Goal: Task Accomplishment & Management: Use online tool/utility

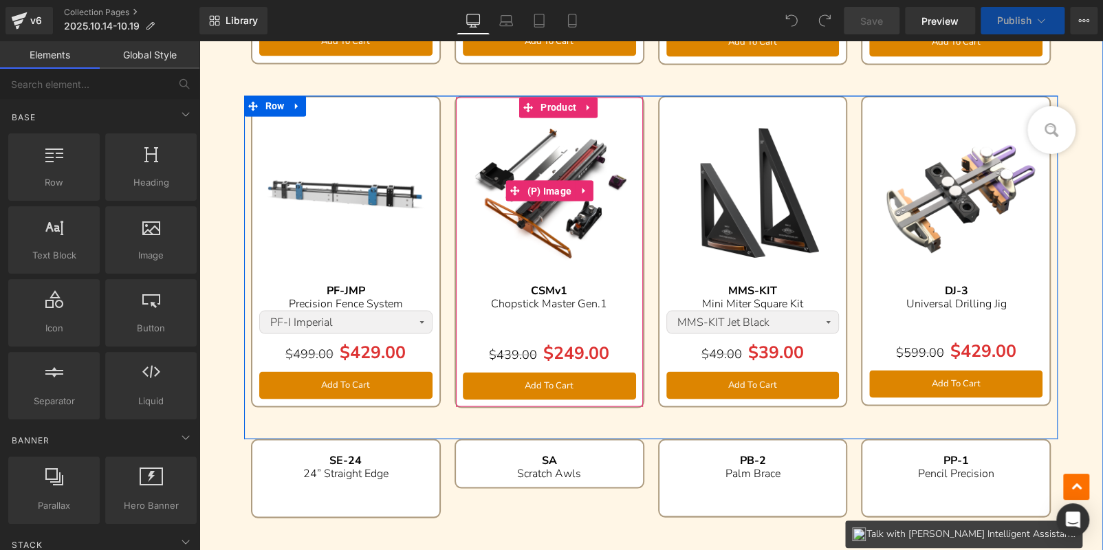
scroll to position [1332, 0]
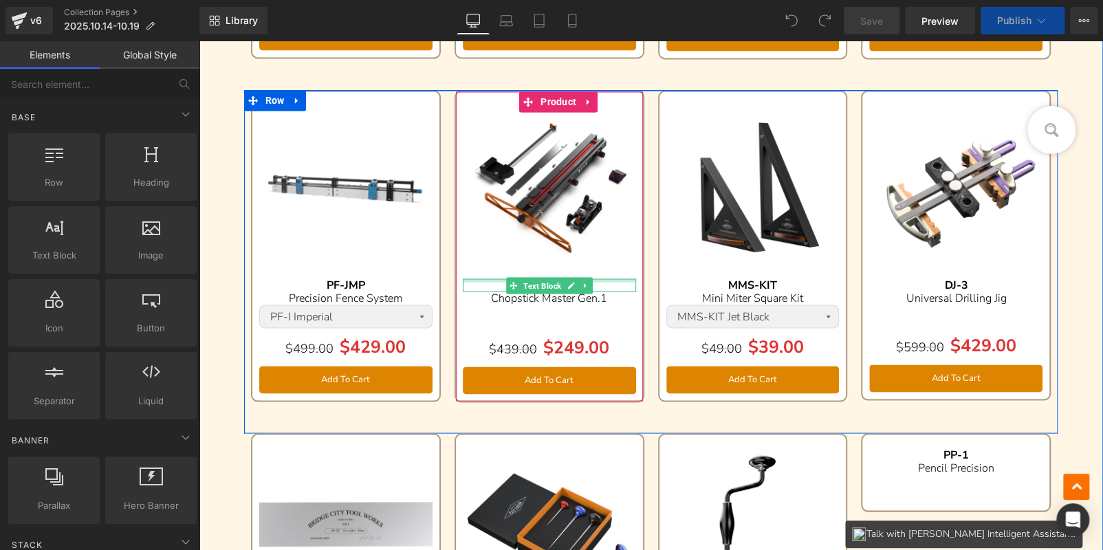
click at [604, 278] on div at bounding box center [549, 279] width 173 height 3
click at [604, 278] on div "CSMv1" at bounding box center [549, 284] width 173 height 13
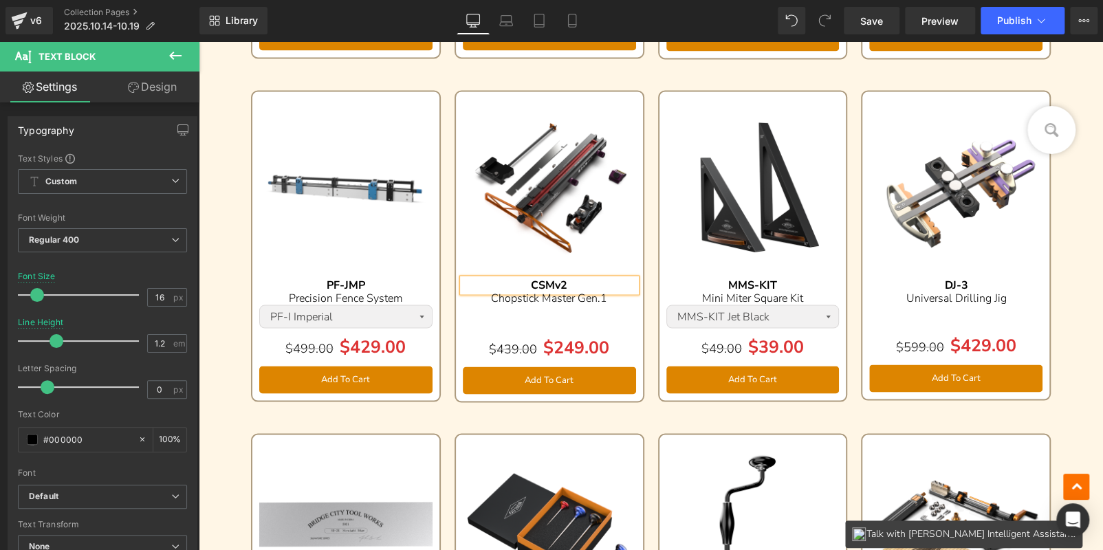
click at [613, 294] on p "Chopstick Master Gen.1" at bounding box center [549, 298] width 173 height 13
click at [623, 276] on div "Sale Off (P) Image CSMv2 Text Block Chopstick Master Gen.2 Text Block Separator…" at bounding box center [549, 245] width 173 height 309
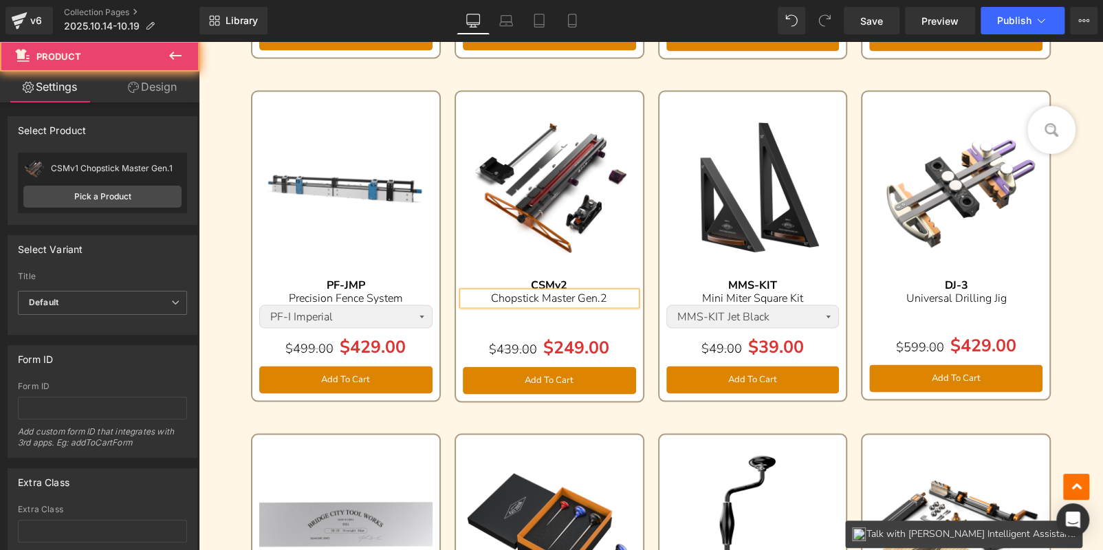
click at [623, 276] on div "Sale Off (P) Image CSMv2 Text Block Chopstick Master Gen.2 Text Block Separator…" at bounding box center [549, 245] width 173 height 309
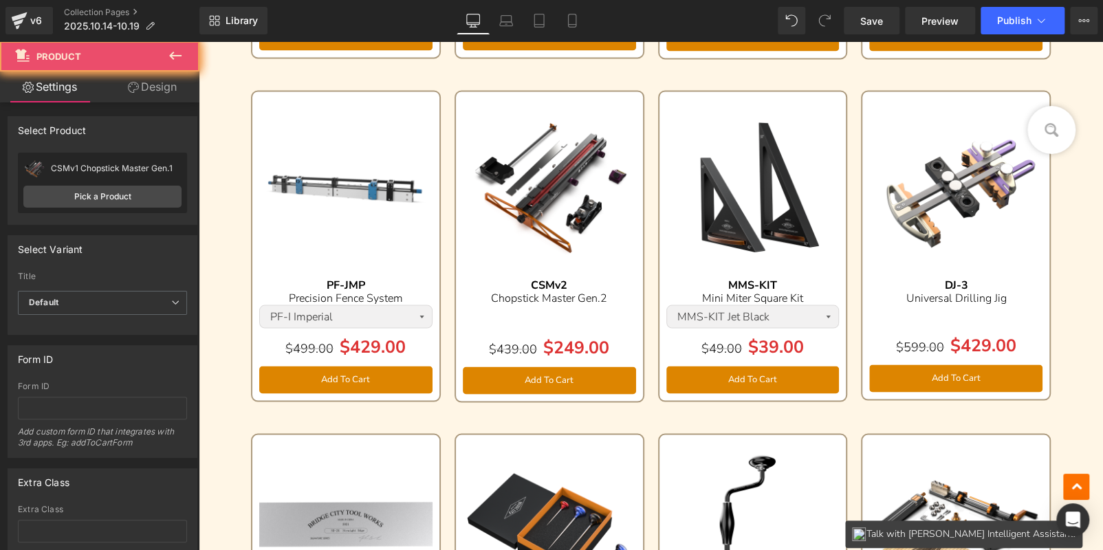
click at [623, 276] on div "Sale Off (P) Image CSMv2 Text Block Chopstick Master Gen.2 Text Block Separator…" at bounding box center [549, 245] width 173 height 309
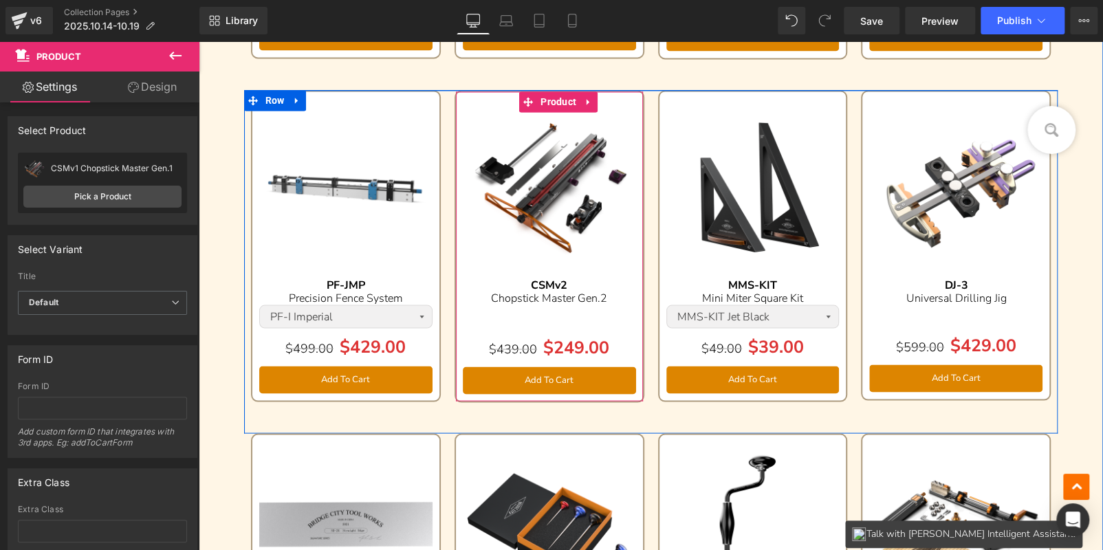
click at [199, 41] on div at bounding box center [199, 41] width 0 height 0
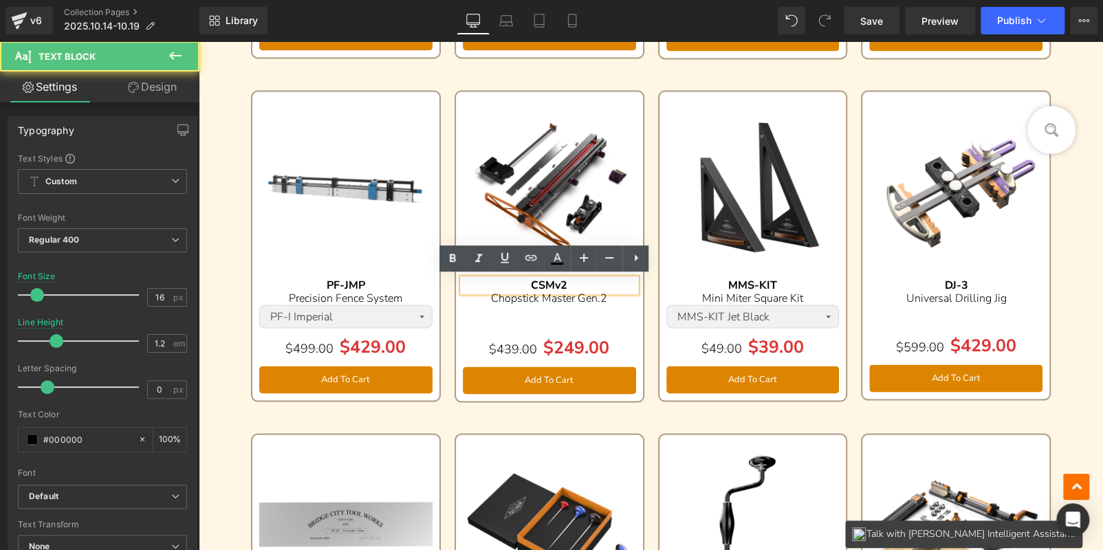
click at [602, 280] on div "CSMv2" at bounding box center [549, 284] width 173 height 13
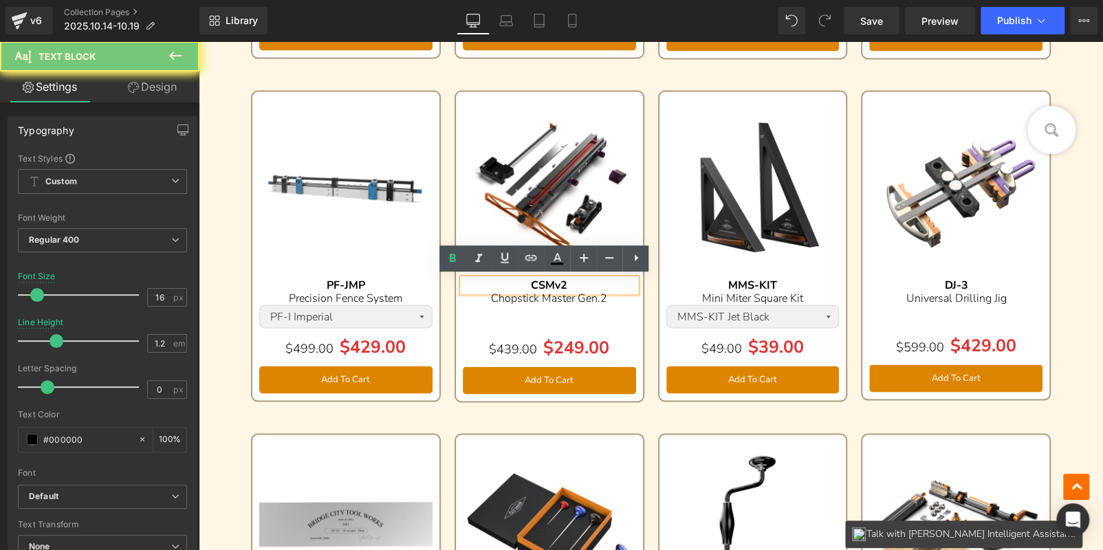
click at [602, 280] on div "CSMv2" at bounding box center [549, 284] width 173 height 13
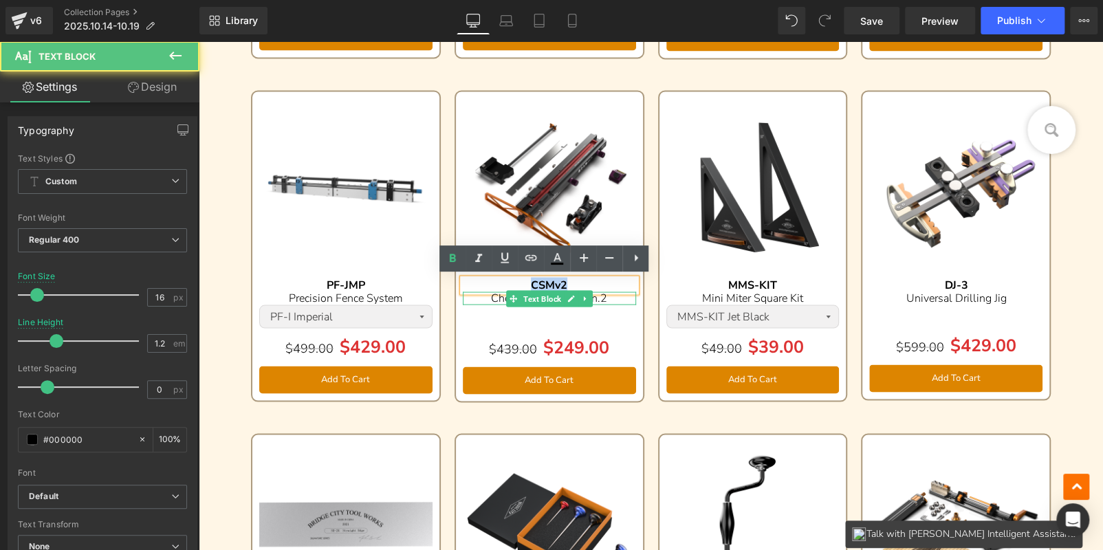
copy b "CSMv2"
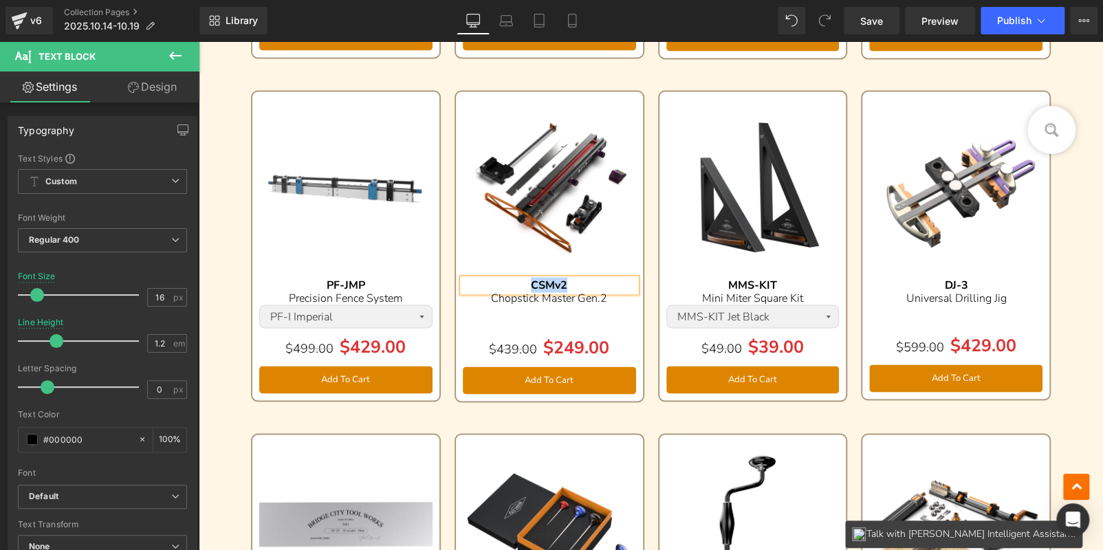
click at [518, 90] on div "Sale Off (P) Image CSMv2 Text Block Chopstick Master Gen.2 Text Block Separator…" at bounding box center [549, 246] width 190 height 312
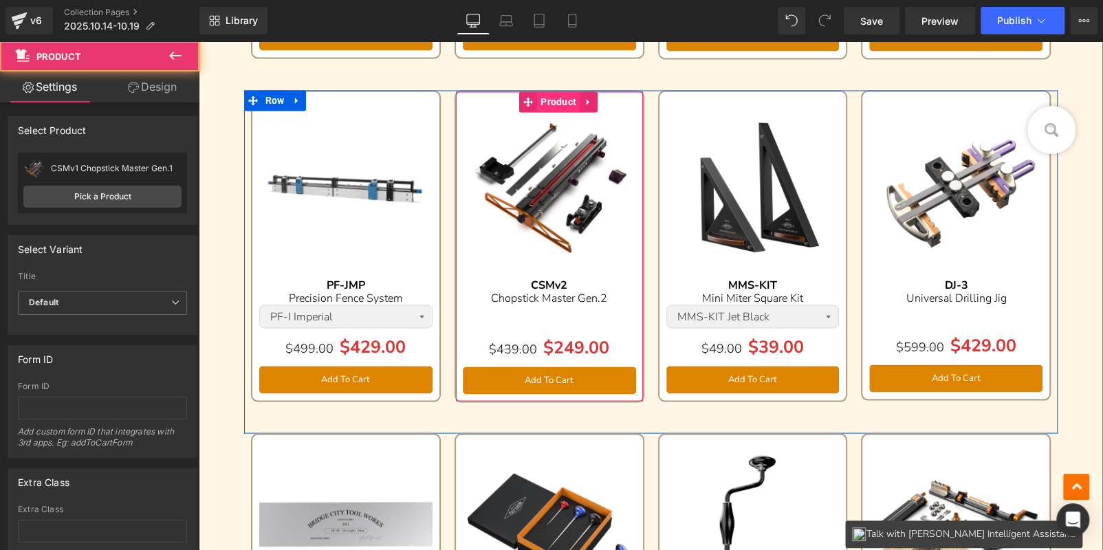
click at [542, 102] on span "Product" at bounding box center [558, 101] width 43 height 21
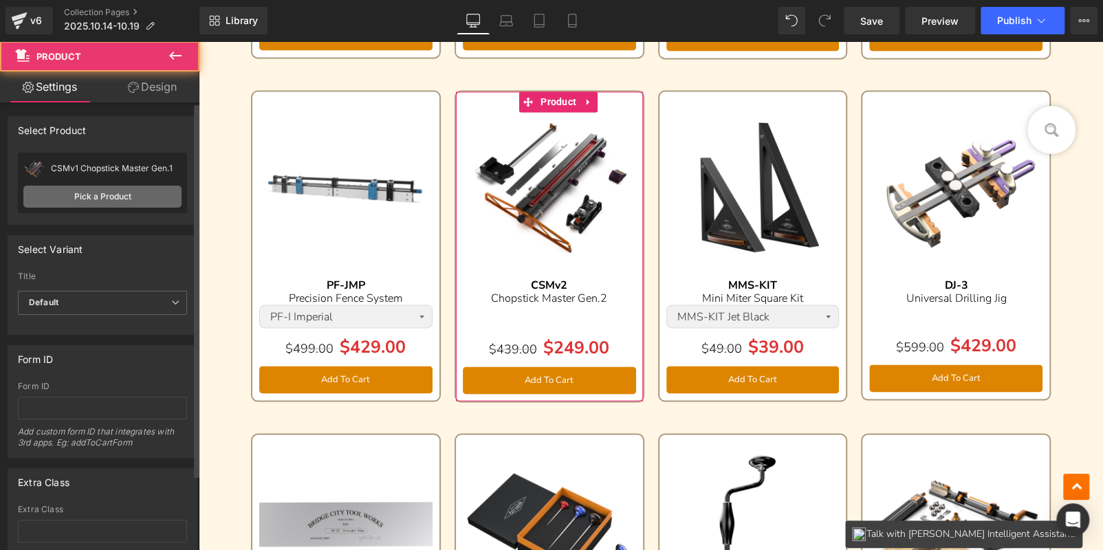
click at [74, 190] on link "Pick a Product" at bounding box center [102, 197] width 158 height 22
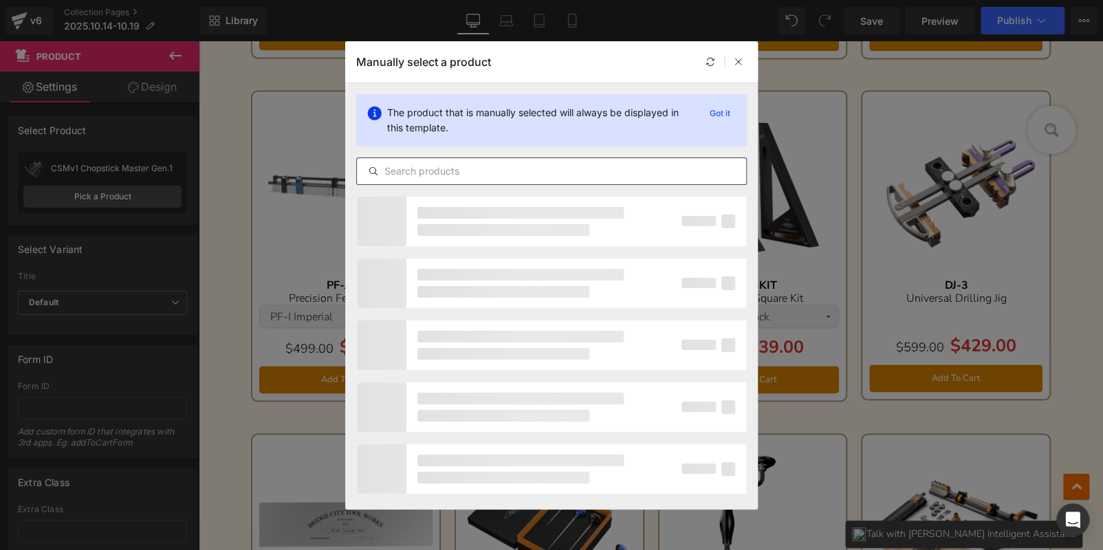
click at [518, 161] on div at bounding box center [551, 171] width 391 height 28
click at [588, 165] on input "text" at bounding box center [551, 171] width 389 height 17
paste input "CSMv2"
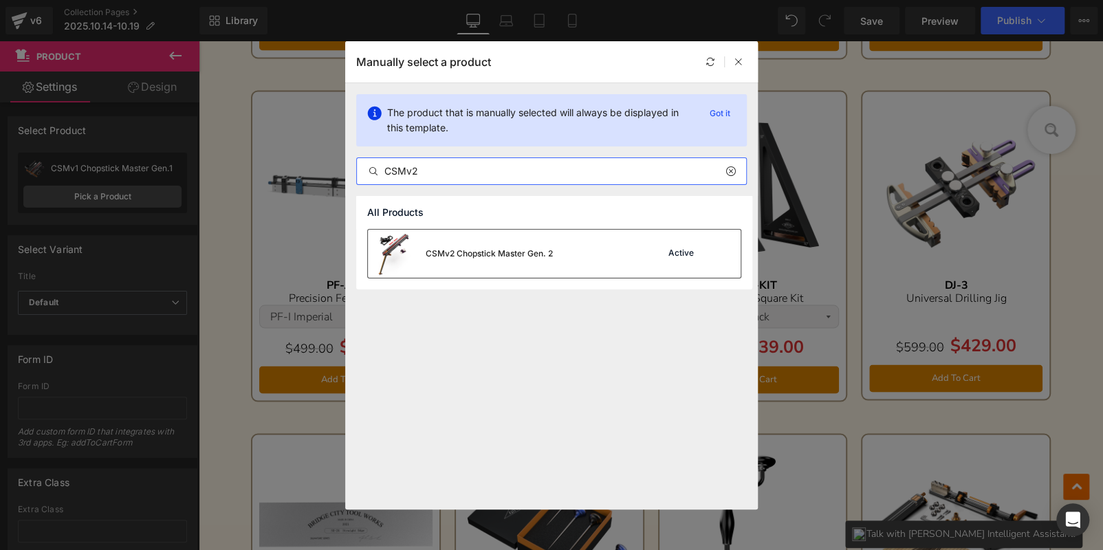
type input "CSMv2"
click at [602, 266] on div "CSMv2 Chopstick Master Gen. 2 Active" at bounding box center [554, 254] width 373 height 48
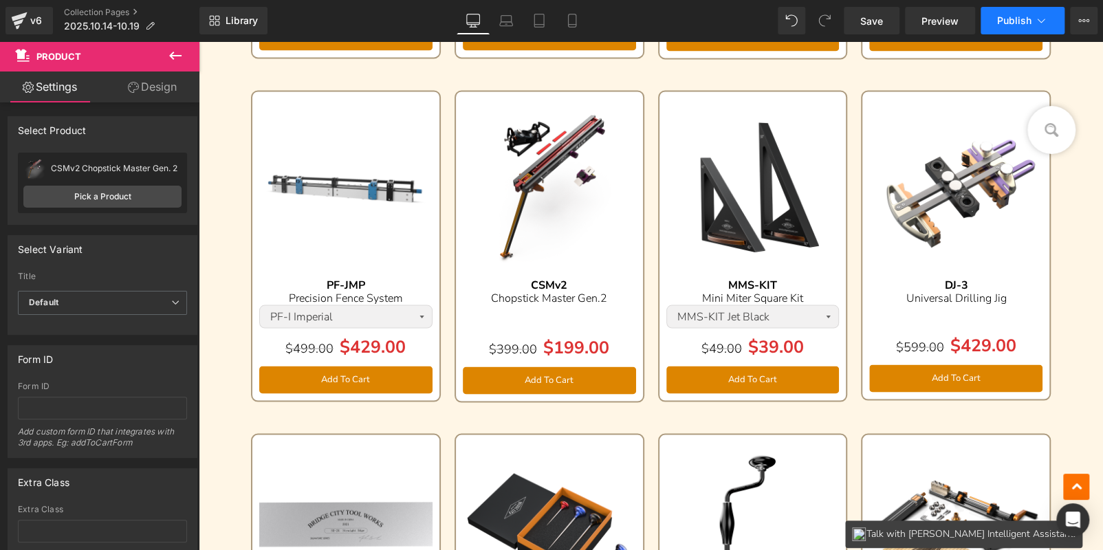
click at [1018, 16] on span "Publish" at bounding box center [1014, 20] width 34 height 11
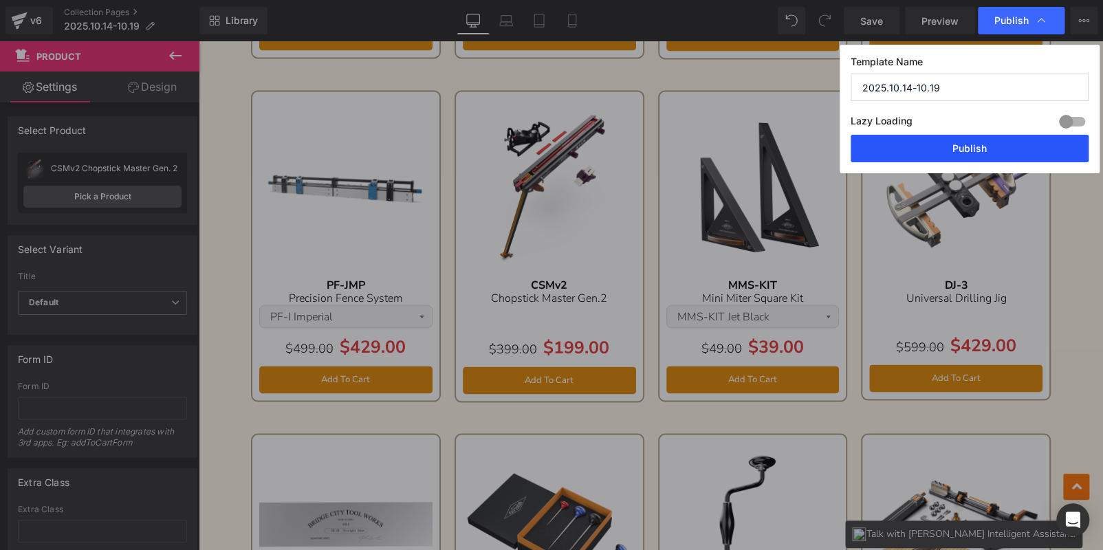
drag, startPoint x: 979, startPoint y: 150, endPoint x: 703, endPoint y: 53, distance: 292.9
click at [979, 150] on button "Publish" at bounding box center [970, 149] width 238 height 28
